Goal: Task Accomplishment & Management: Manage account settings

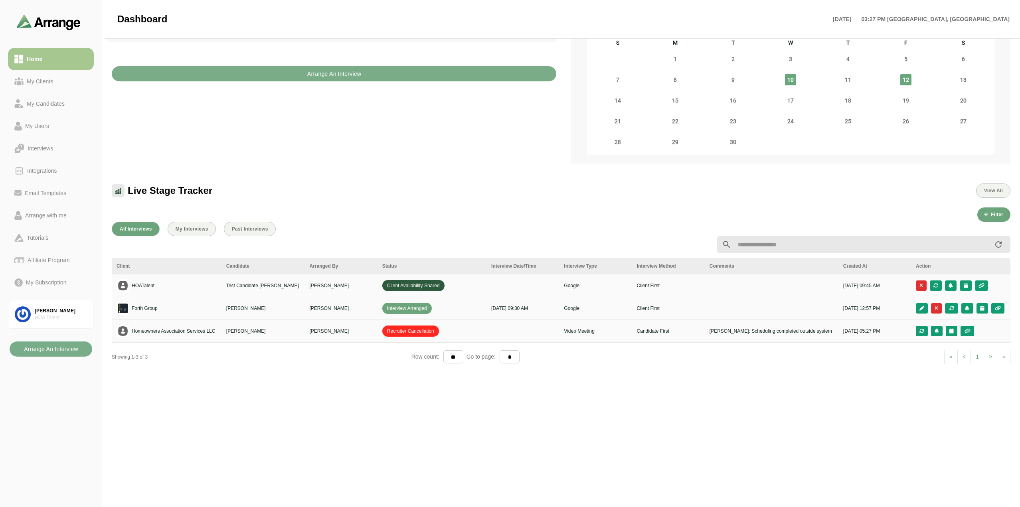
scroll to position [80, 0]
click at [923, 283] on button "button" at bounding box center [921, 285] width 11 height 10
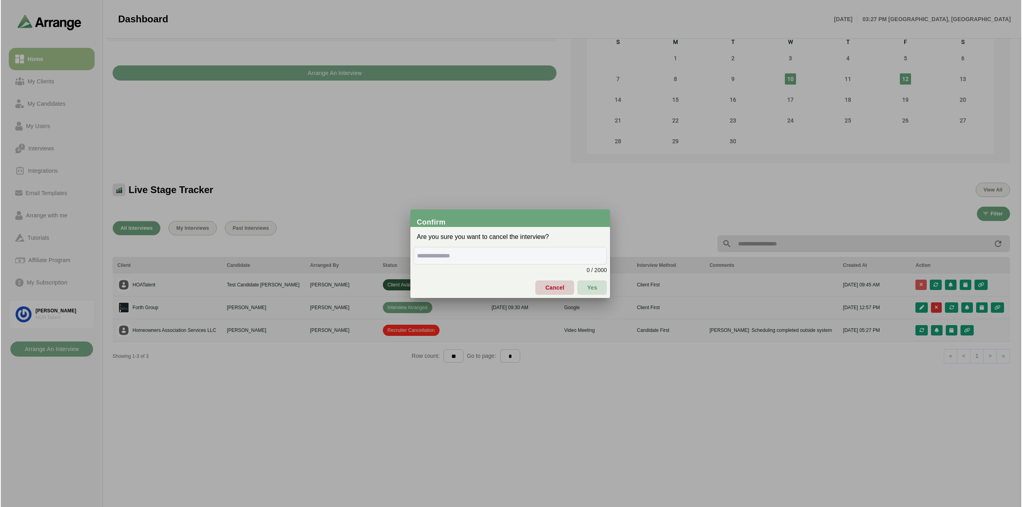
scroll to position [0, 0]
click at [550, 254] on input "text" at bounding box center [509, 256] width 193 height 18
type input "*******"
click at [592, 284] on span "Yes" at bounding box center [592, 287] width 10 height 17
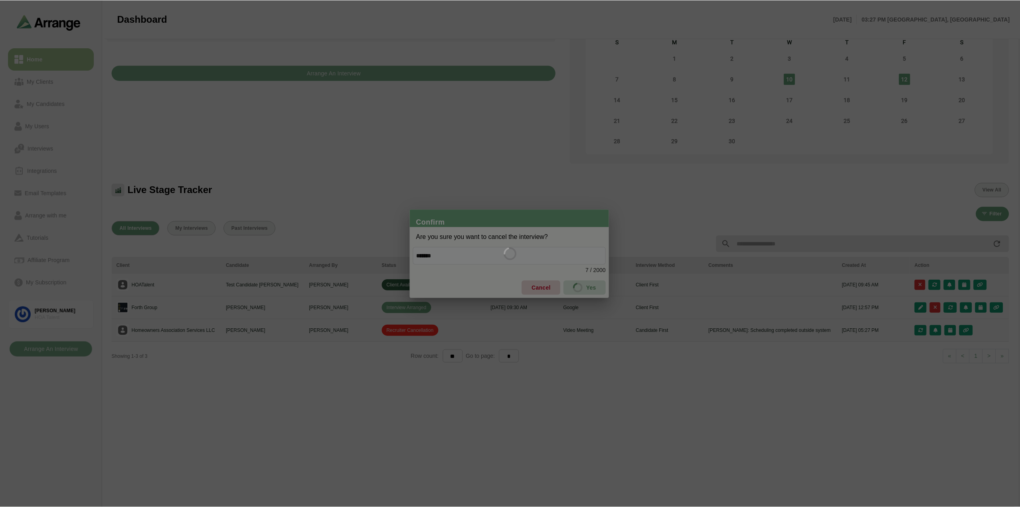
scroll to position [80, 0]
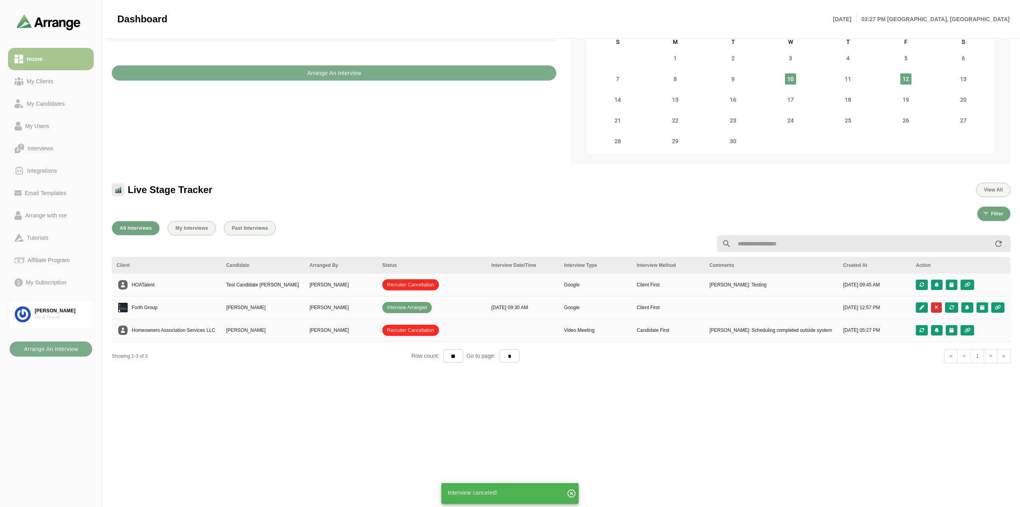
click at [385, 264] on div "Status" at bounding box center [431, 265] width 99 height 7
click at [389, 268] on div "Status" at bounding box center [431, 265] width 99 height 7
click at [419, 201] on div "Live Stage Tracker View All" at bounding box center [561, 185] width 908 height 34
click at [191, 228] on span "My Interviews" at bounding box center [191, 229] width 33 height 6
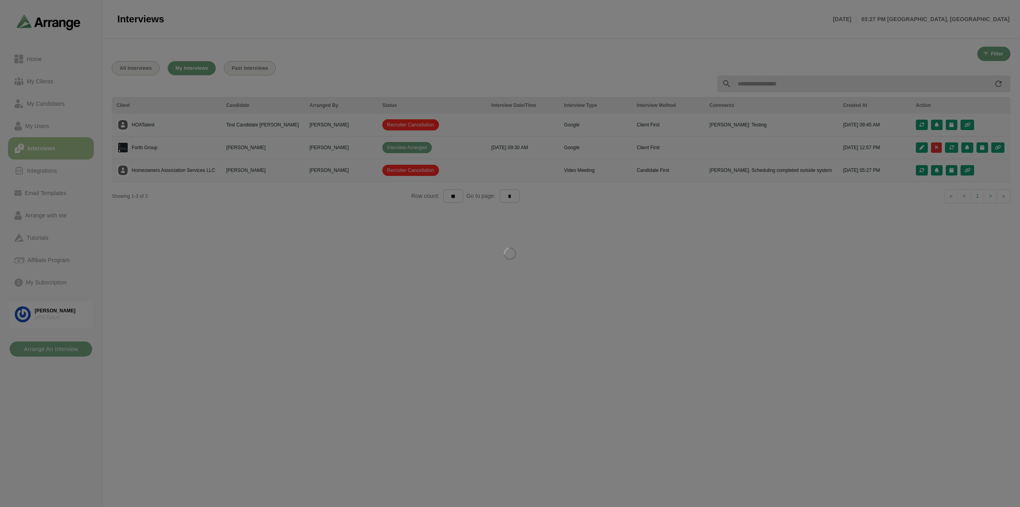
scroll to position [1, 0]
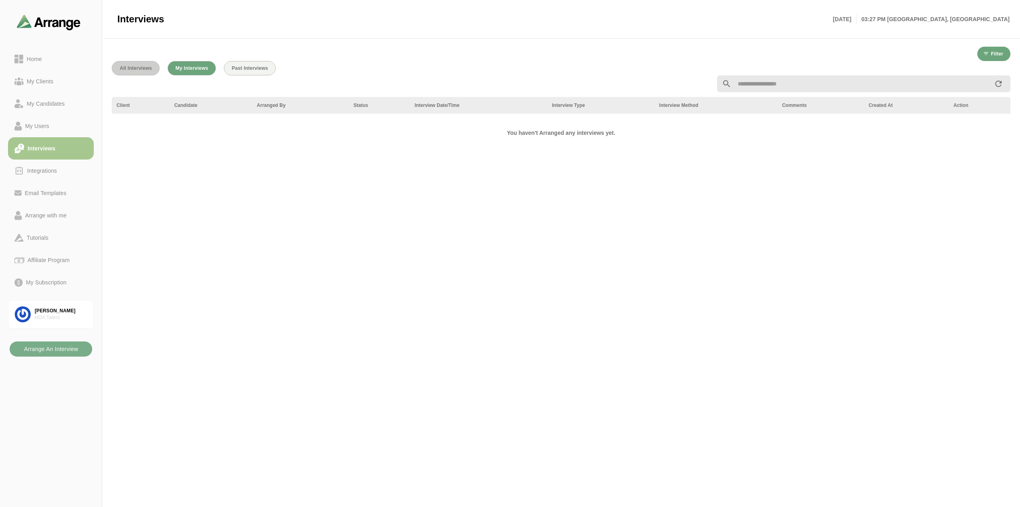
click at [138, 69] on span "All Interviews" at bounding box center [135, 68] width 33 height 6
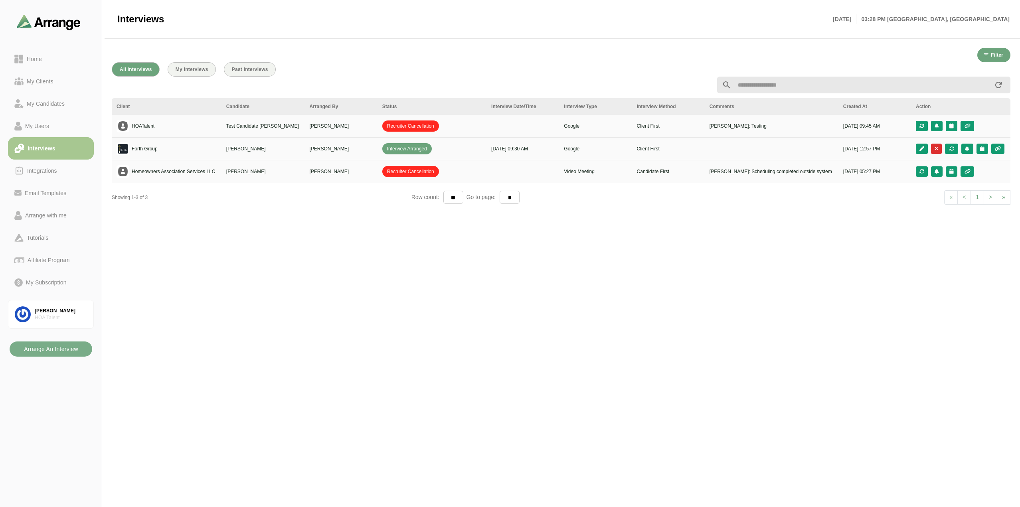
scroll to position [1, 0]
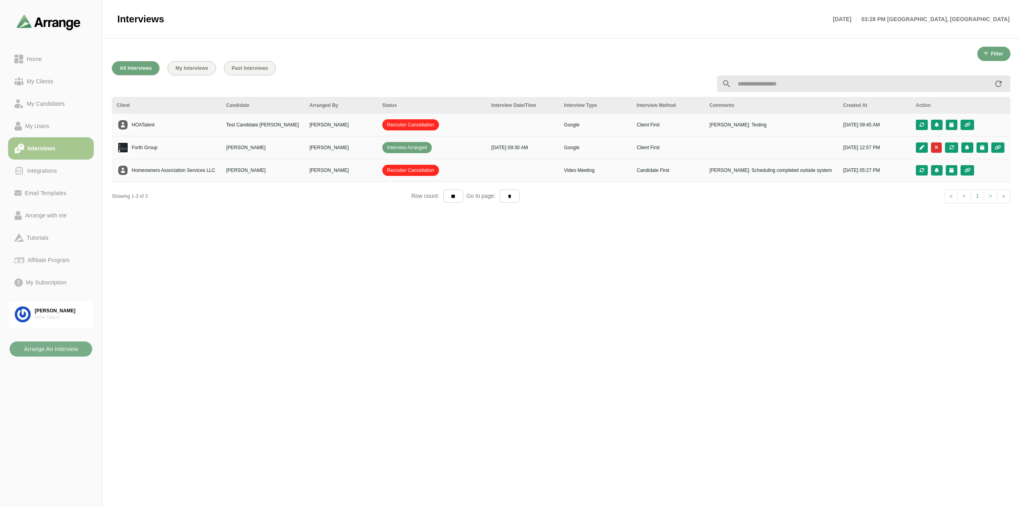
click at [398, 307] on div "All Interviews My Interviews Past Interviews Client Candidate Arranged By Statu…" at bounding box center [561, 280] width 908 height 449
click at [311, 324] on div "All Interviews My Interviews Past Interviews Client Candidate Arranged By Statu…" at bounding box center [561, 280] width 908 height 449
click at [310, 324] on div "All Interviews My Interviews Past Interviews Client Candidate Arranged By Statu…" at bounding box center [561, 280] width 908 height 449
click at [667, 308] on div "All Interviews My Interviews Past Interviews Client Candidate Arranged By Statu…" at bounding box center [561, 280] width 908 height 449
